Goal: Book appointment/travel/reservation

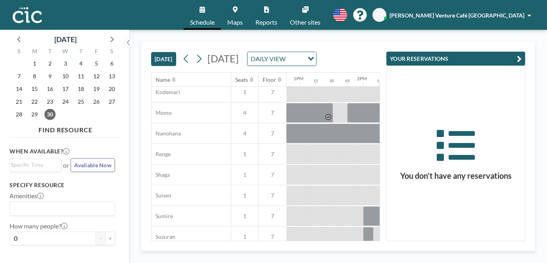
scroll to position [439, 812]
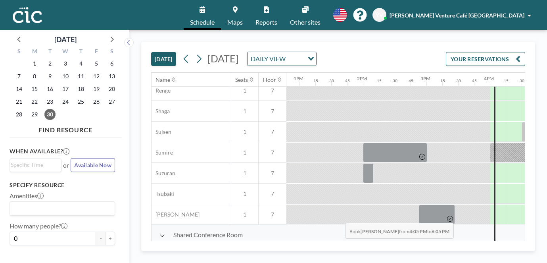
drag, startPoint x: 254, startPoint y: 231, endPoint x: 343, endPoint y: 231, distance: 89.3
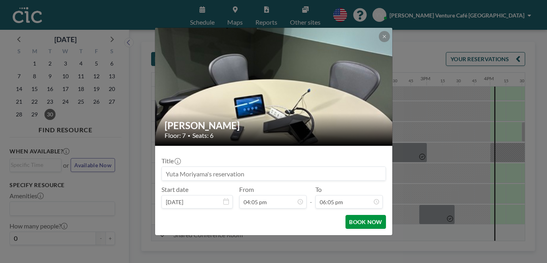
click at [346, 215] on button "BOOK NOW" at bounding box center [366, 222] width 40 height 14
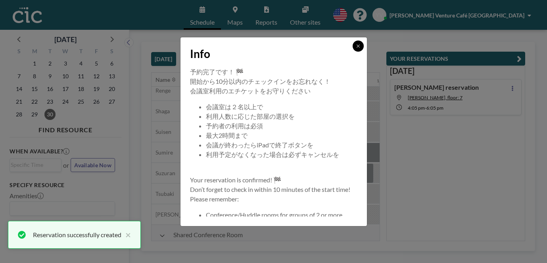
click at [356, 48] on icon at bounding box center [358, 46] width 5 height 5
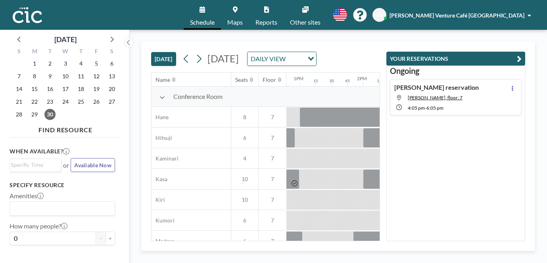
scroll to position [0, 812]
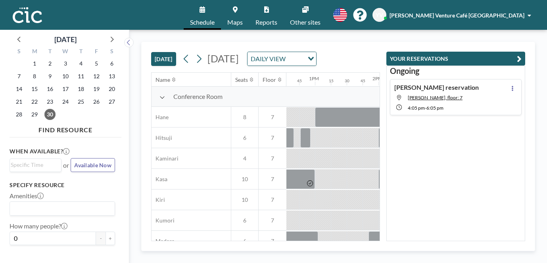
scroll to position [0, 812]
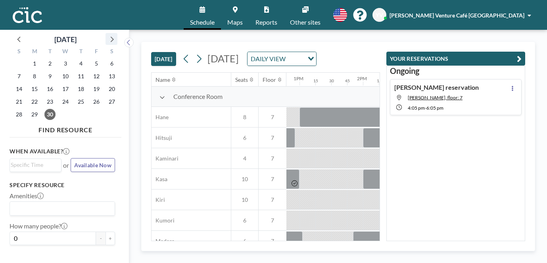
click at [111, 36] on icon at bounding box center [112, 39] width 3 height 6
click at [75, 58] on span "2" at bounding box center [80, 63] width 11 height 11
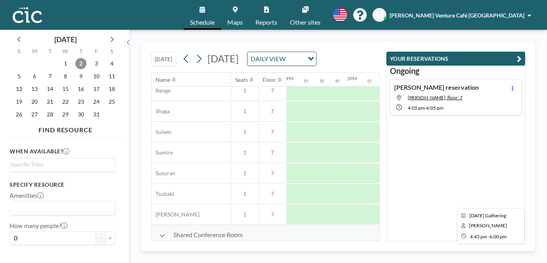
scroll to position [439, 824]
